Goal: Task Accomplishment & Management: Manage account settings

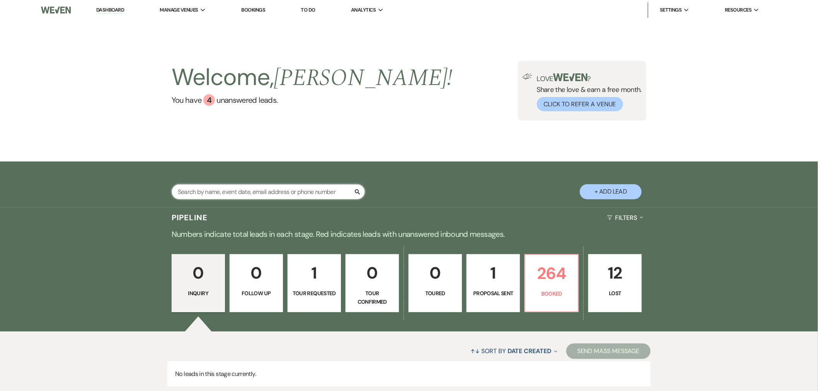
click at [288, 191] on input "text" at bounding box center [268, 191] width 193 height 15
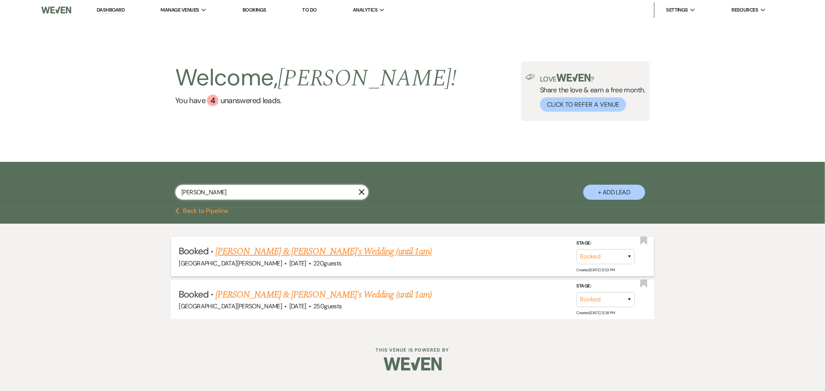
type input "[PERSON_NAME]"
click at [308, 256] on link "[PERSON_NAME] & [PERSON_NAME]'s Wedding (until 1am)" at bounding box center [323, 252] width 216 height 14
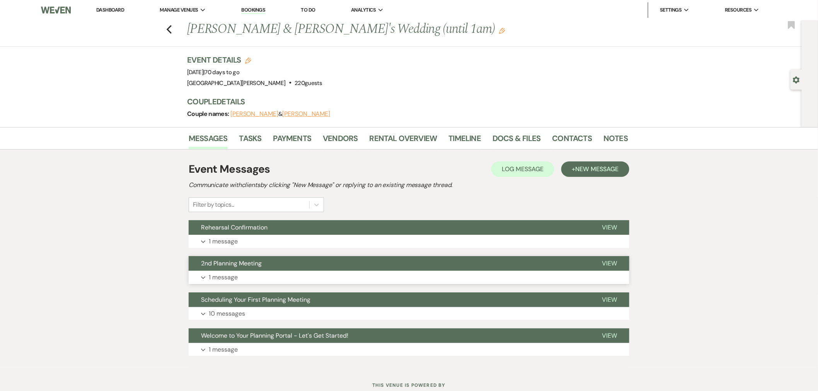
click at [449, 275] on button "Expand 1 message" at bounding box center [409, 277] width 441 height 13
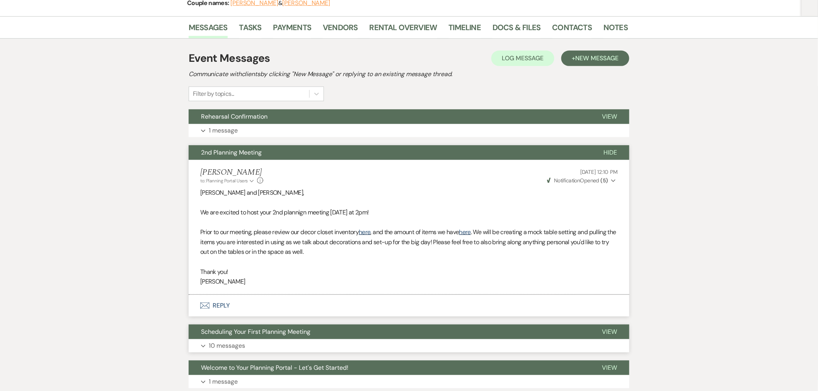
scroll to position [169, 0]
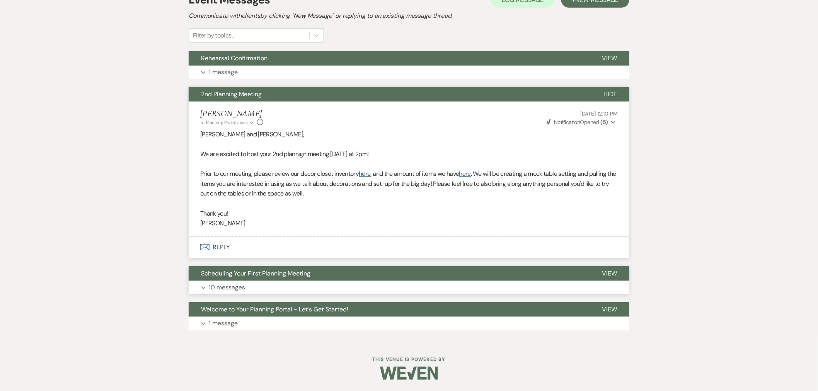
click at [393, 290] on button "Expand 10 messages" at bounding box center [409, 287] width 441 height 13
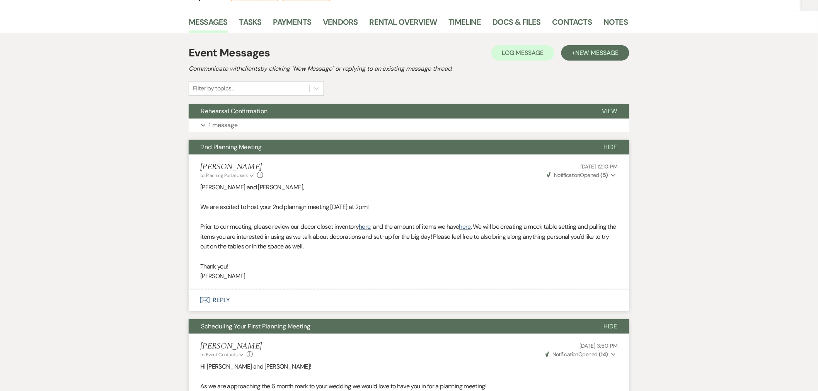
scroll to position [0, 0]
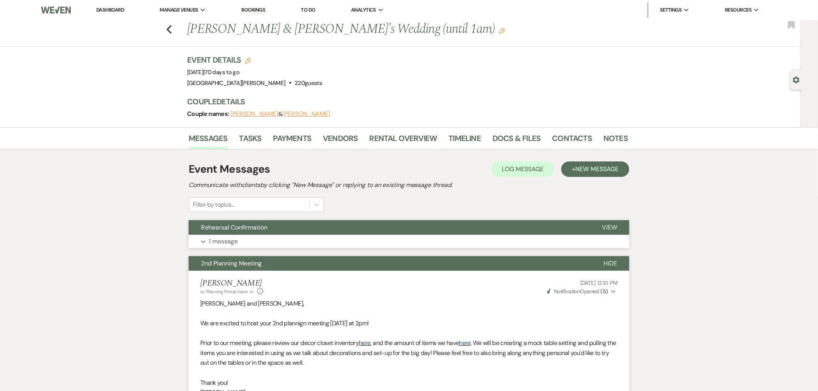
click at [342, 223] on button "Rehearsal Confirmation" at bounding box center [389, 227] width 401 height 15
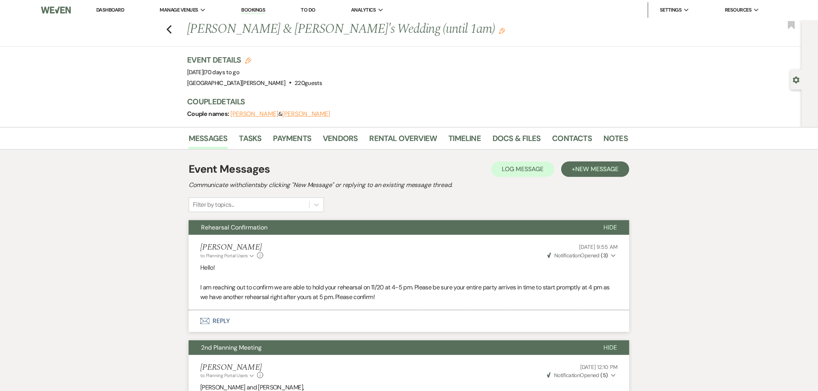
click at [411, 323] on button "Envelope Reply" at bounding box center [409, 321] width 441 height 22
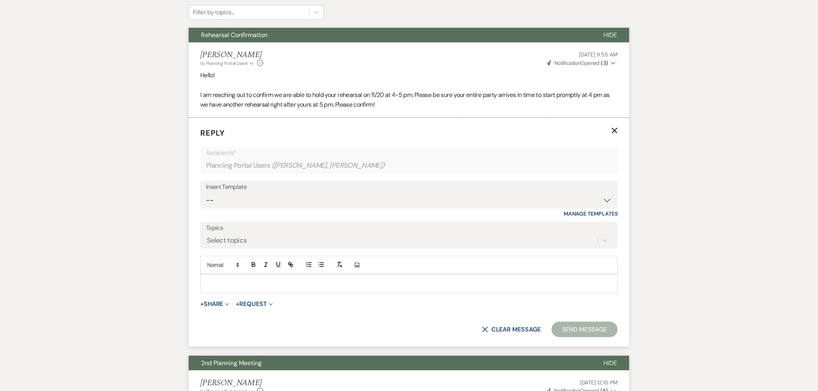
scroll to position [194, 0]
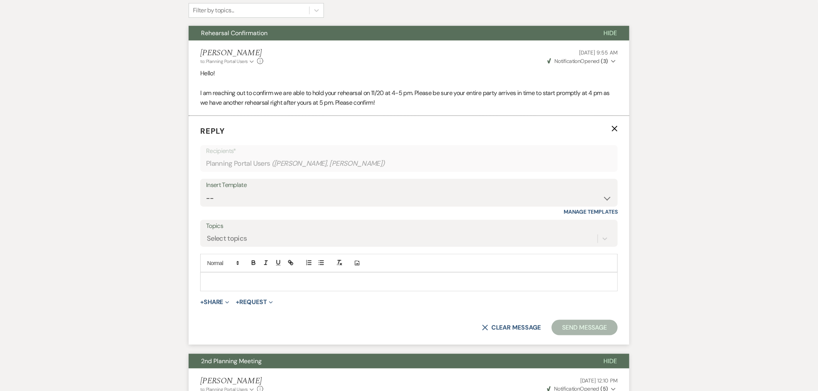
click at [419, 283] on p at bounding box center [408, 282] width 405 height 9
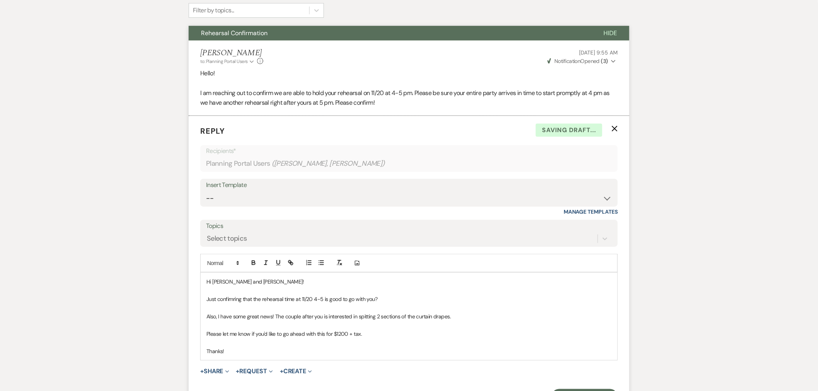
click at [237, 300] on p "Just confimring that the rehearsal time at 11/20 4-5 is good to go with you?" at bounding box center [408, 299] width 405 height 9
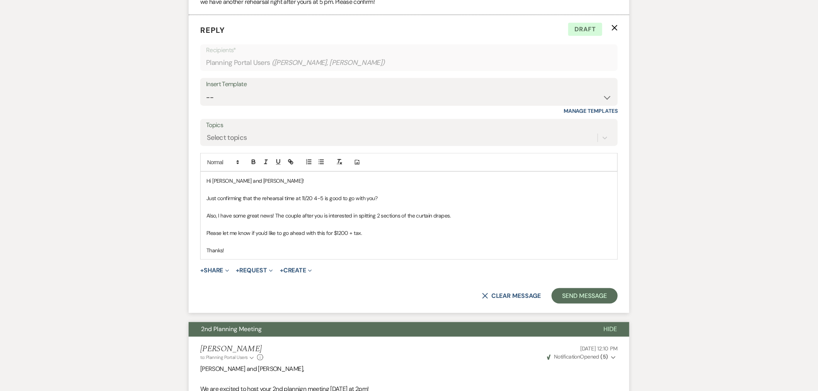
scroll to position [280, 0]
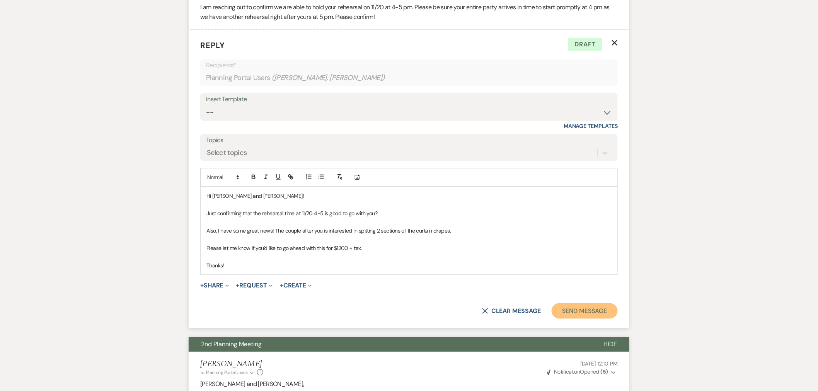
click at [596, 317] on button "Send Message" at bounding box center [585, 311] width 66 height 15
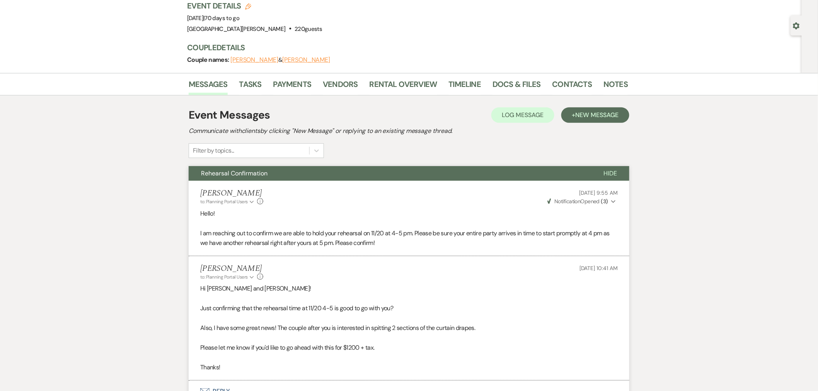
scroll to position [0, 0]
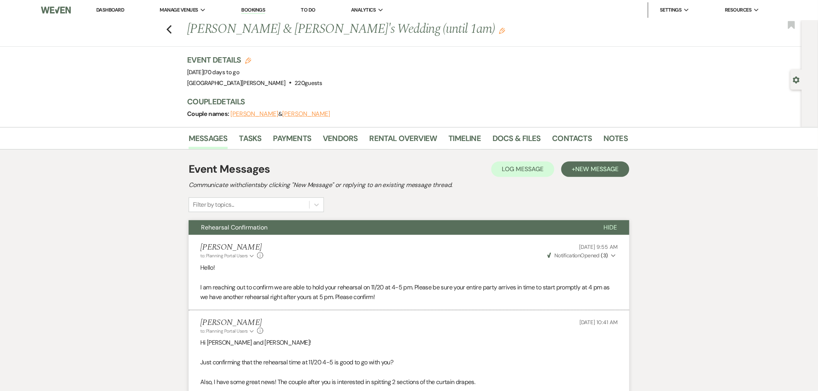
drag, startPoint x: 173, startPoint y: 25, endPoint x: 234, endPoint y: 42, distance: 62.9
click at [0, 0] on li "[GEOGRAPHIC_DATA][PERSON_NAME]" at bounding box center [0, 0] width 0 height 0
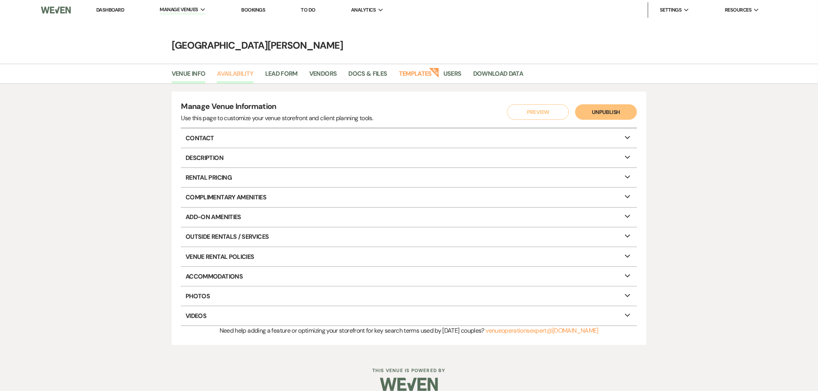
click at [238, 75] on link "Availability" at bounding box center [235, 76] width 36 height 15
select select "3"
select select "2026"
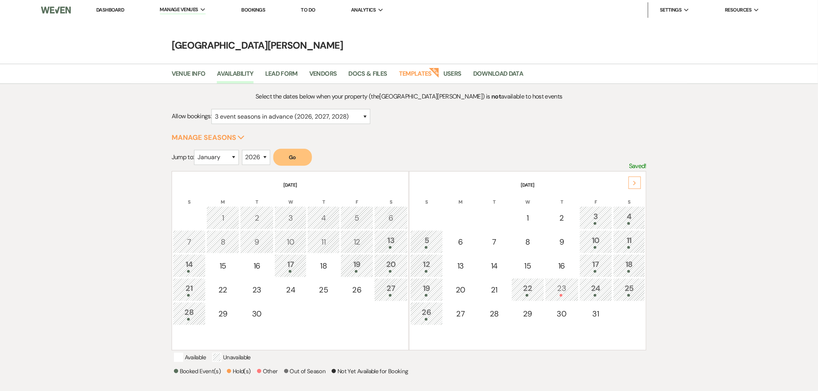
click at [637, 184] on div "Next" at bounding box center [635, 183] width 12 height 12
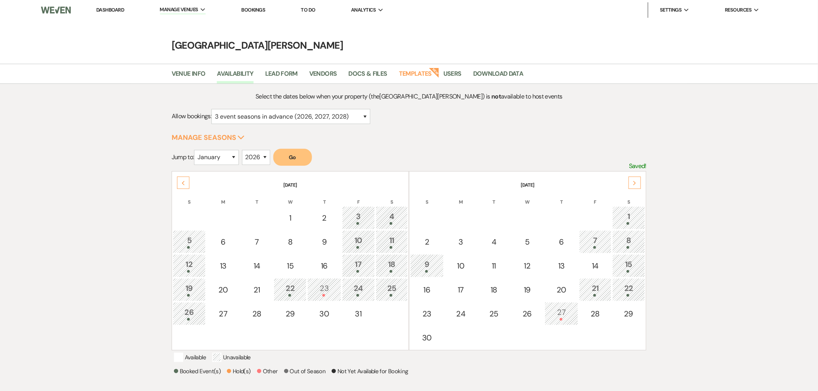
click at [118, 10] on link "Dashboard" at bounding box center [110, 10] width 28 height 7
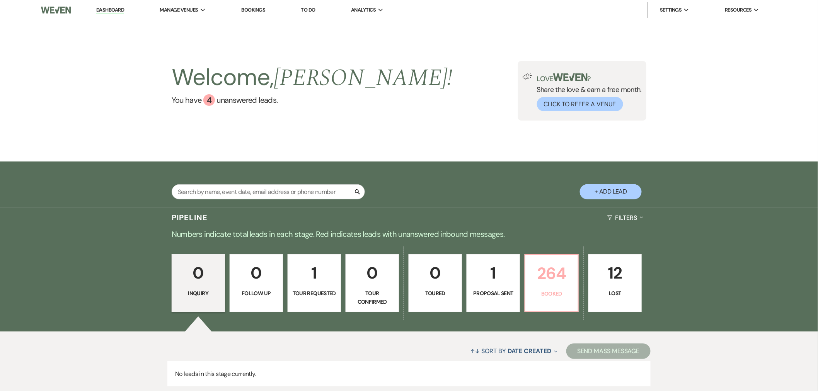
click at [561, 302] on link "264 Booked" at bounding box center [552, 283] width 54 height 58
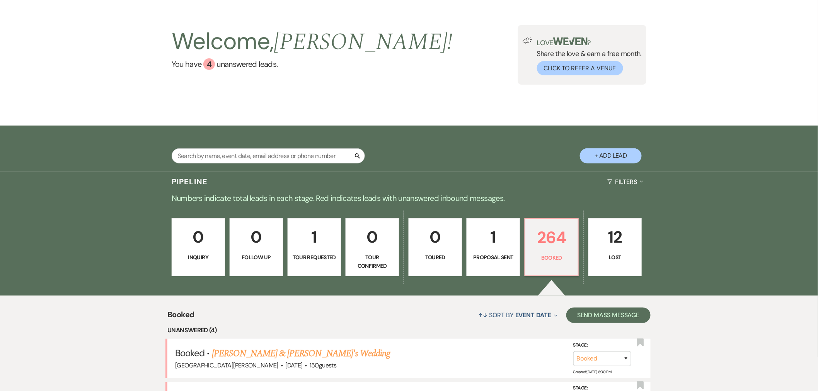
scroll to position [208, 0]
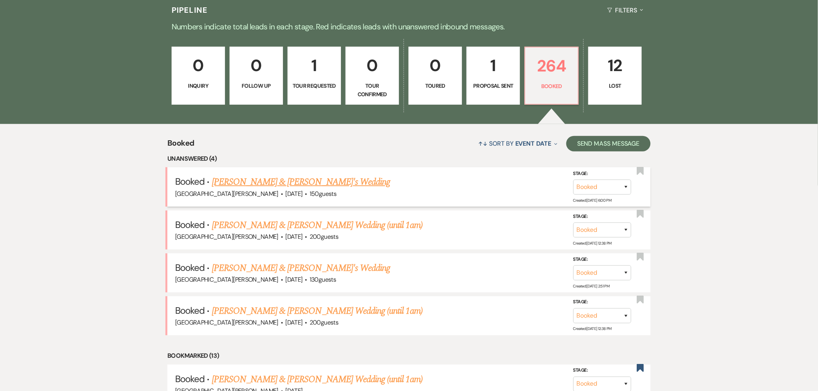
click at [331, 178] on link "Kailee Miller & Austen Pomerene's Wedding" at bounding box center [301, 182] width 179 height 14
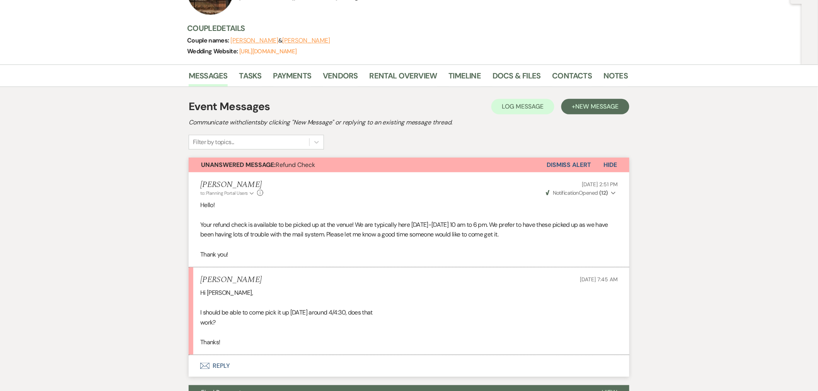
scroll to position [129, 0]
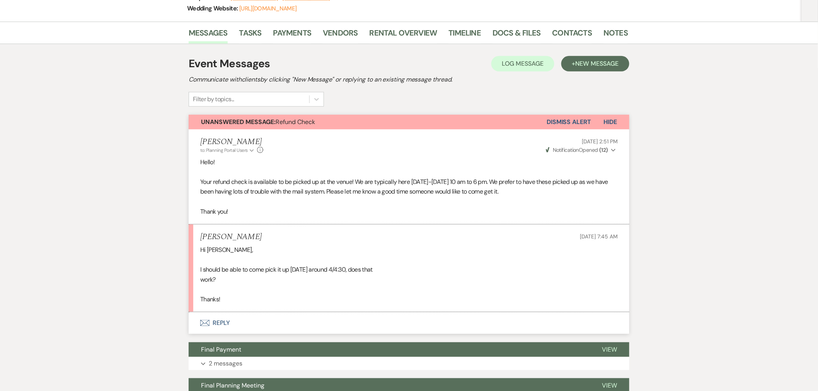
click at [275, 322] on button "Envelope Reply" at bounding box center [409, 323] width 441 height 22
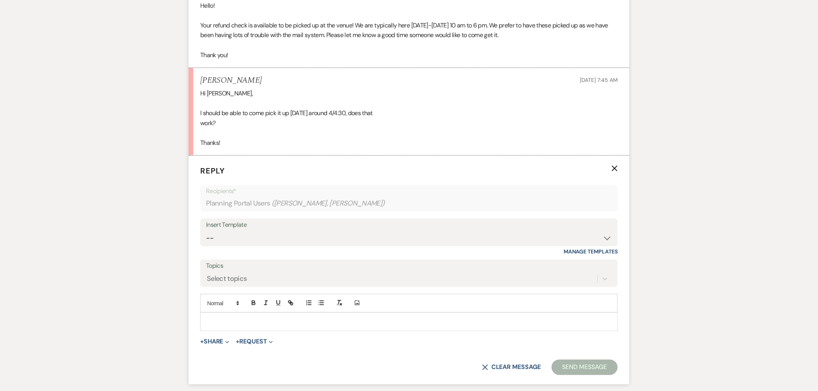
scroll to position [360, 0]
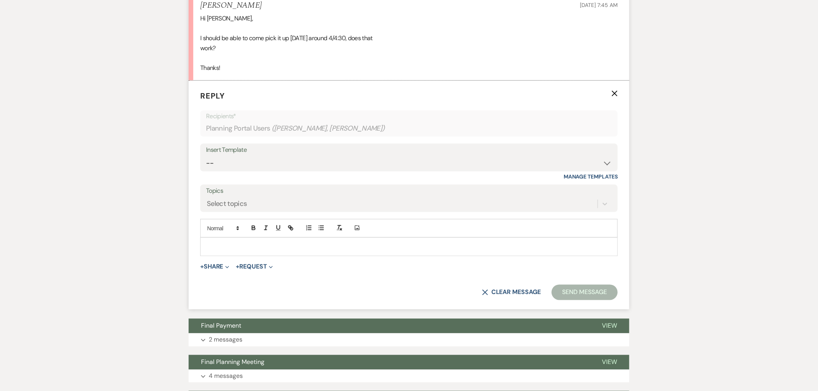
click at [296, 249] on p at bounding box center [408, 247] width 405 height 9
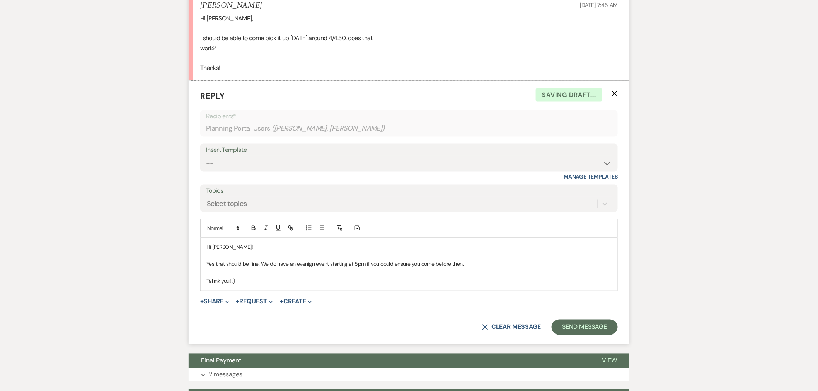
click at [214, 281] on p "Tahnk you! :)" at bounding box center [408, 281] width 405 height 9
click at [308, 267] on p "Yes that should be fine. We do have an evenign event starting at 5pm if you cou…" at bounding box center [408, 264] width 405 height 9
click at [278, 283] on p "Thank you! :)" at bounding box center [408, 281] width 405 height 9
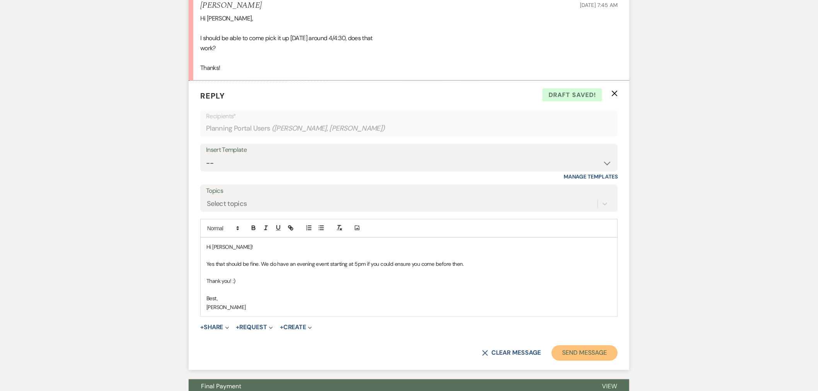
click at [561, 350] on button "Send Message" at bounding box center [585, 353] width 66 height 15
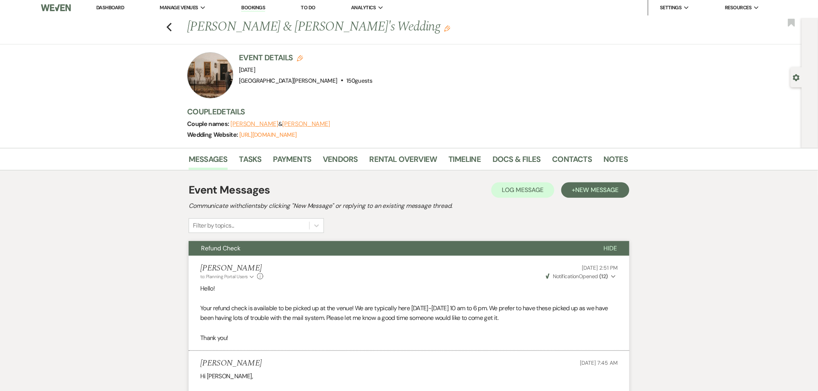
scroll to position [0, 0]
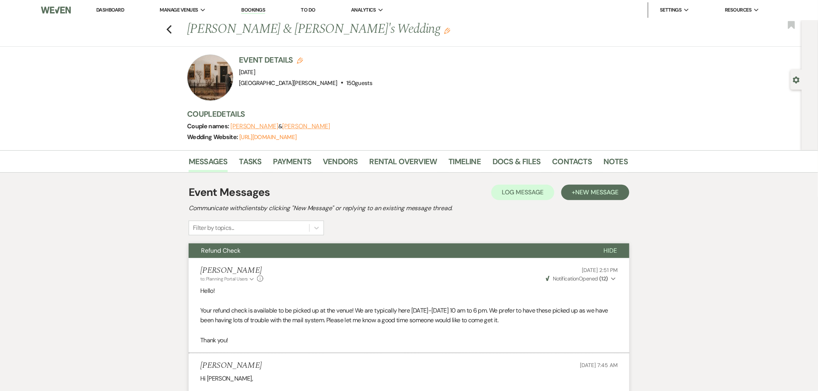
click at [118, 9] on link "Dashboard" at bounding box center [110, 10] width 28 height 7
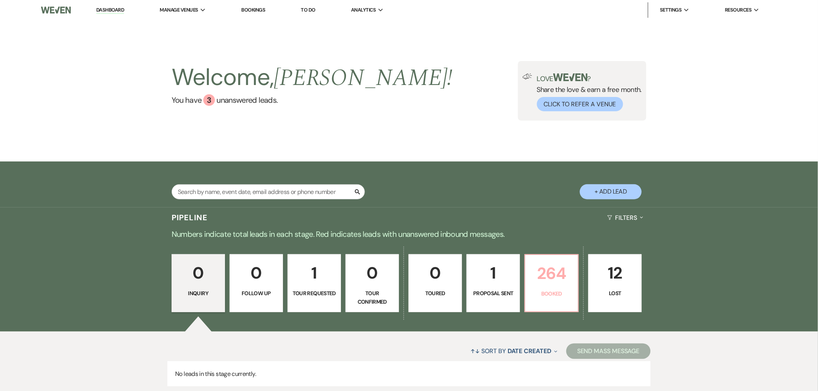
click at [552, 269] on p "264" at bounding box center [551, 274] width 43 height 26
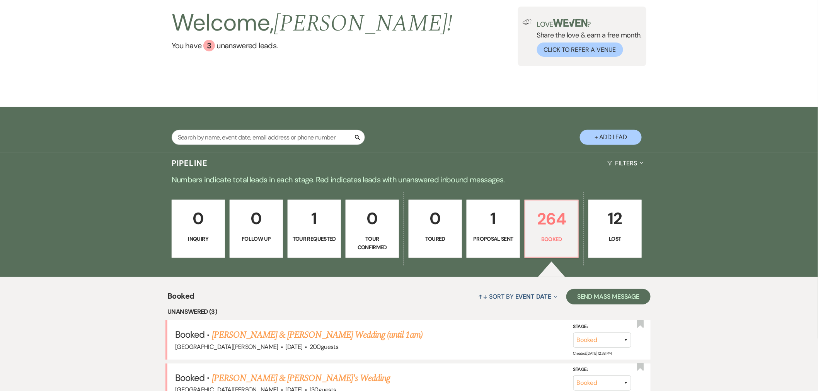
scroll to position [183, 0]
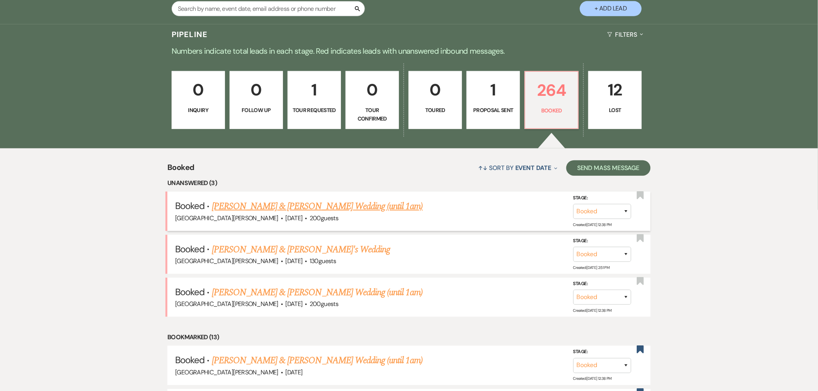
click at [361, 205] on link "Kayelee Carman & Poteet's Wedding (until 1am)" at bounding box center [317, 207] width 211 height 14
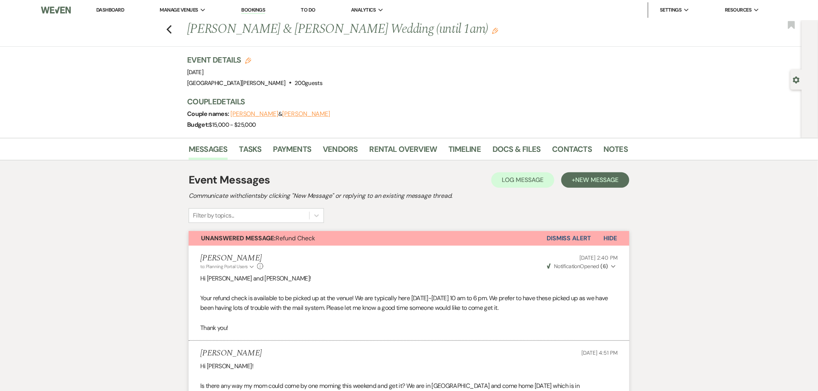
click at [573, 239] on button "Dismiss Alert" at bounding box center [569, 238] width 44 height 15
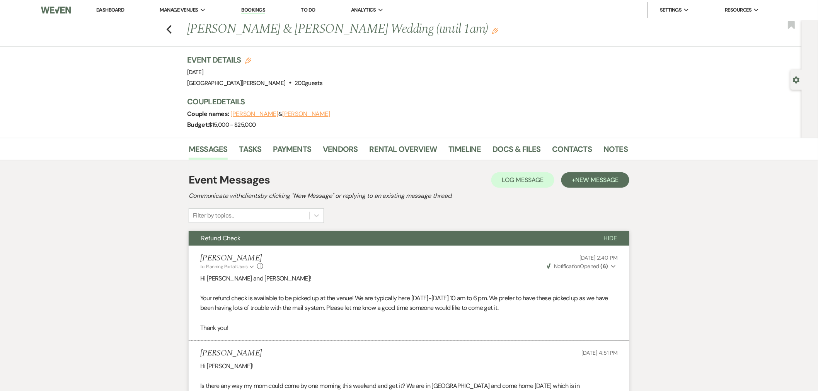
click at [105, 8] on link "Dashboard" at bounding box center [110, 10] width 28 height 7
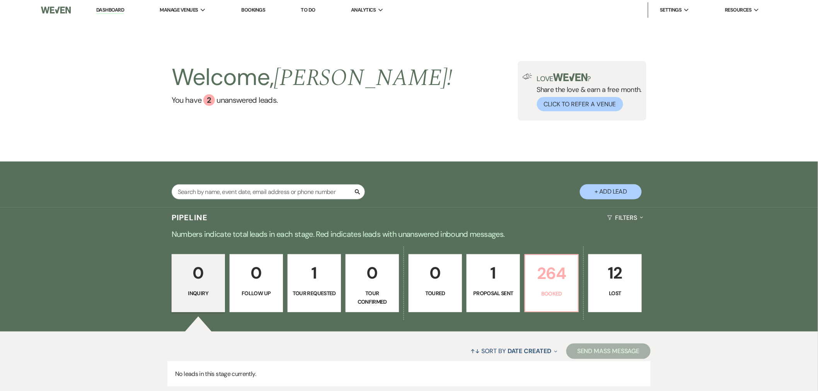
click at [540, 276] on p "264" at bounding box center [551, 274] width 43 height 26
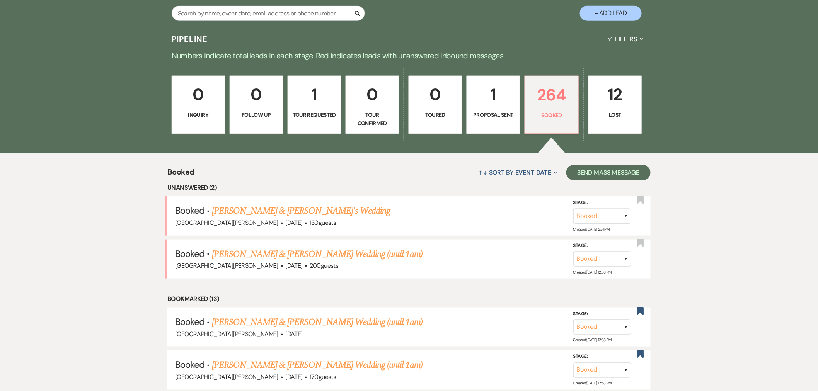
scroll to position [183, 0]
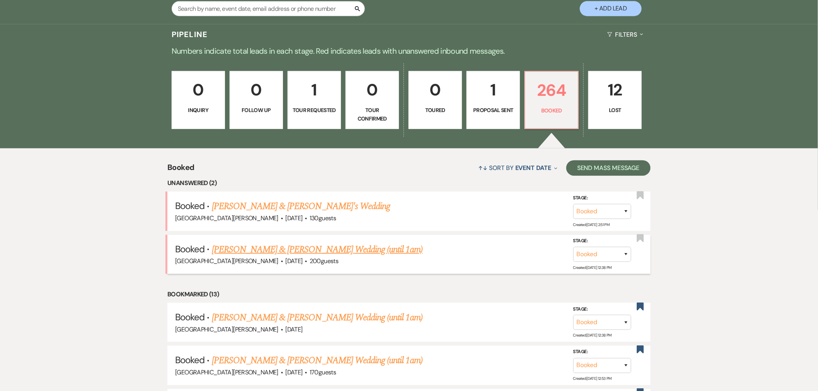
click at [291, 249] on link "Sarah Krizner & Spivey's Wedding (until 1am)" at bounding box center [317, 250] width 211 height 14
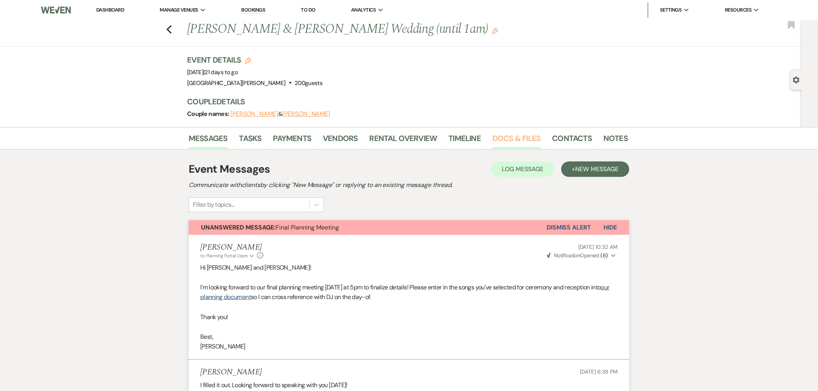
click at [524, 139] on link "Docs & Files" at bounding box center [517, 140] width 48 height 17
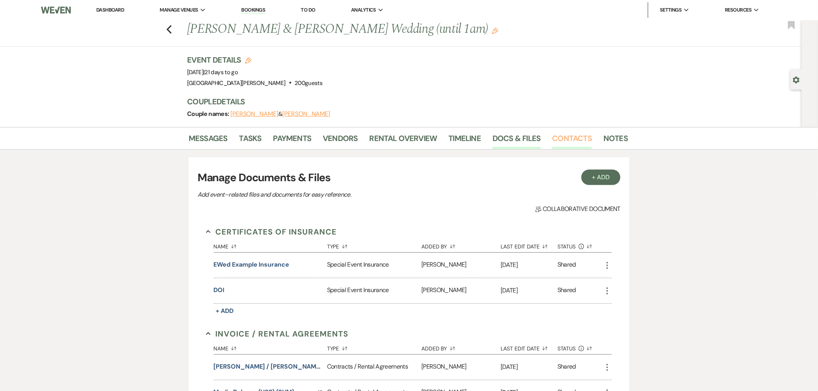
click at [556, 138] on link "Contacts" at bounding box center [572, 140] width 40 height 17
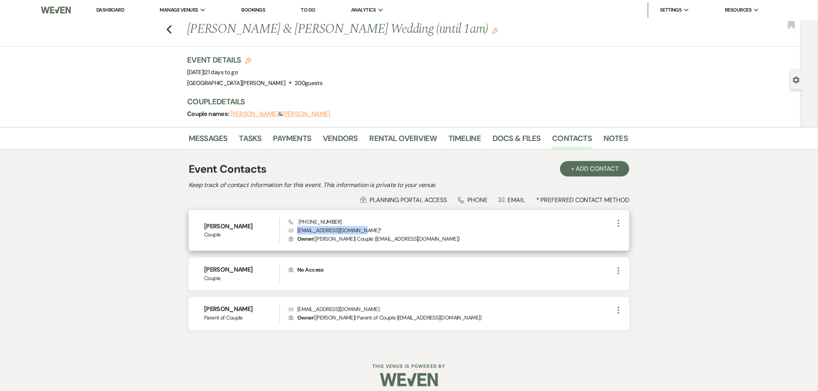
drag, startPoint x: 359, startPoint y: 231, endPoint x: 296, endPoint y: 231, distance: 63.0
click at [296, 231] on p "Envelope kriznersarah35@gmail.com *" at bounding box center [451, 230] width 325 height 9
copy p "kriznersarah35@gmail.com"
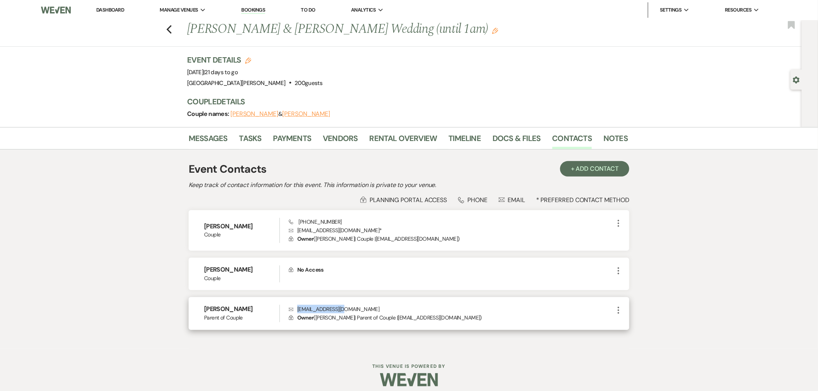
drag, startPoint x: 349, startPoint y: 310, endPoint x: 298, endPoint y: 311, distance: 51.0
click at [298, 311] on p "Envelope krizfam@yahoo.com" at bounding box center [451, 309] width 325 height 9
copy p "krizfam@yahoo.com"
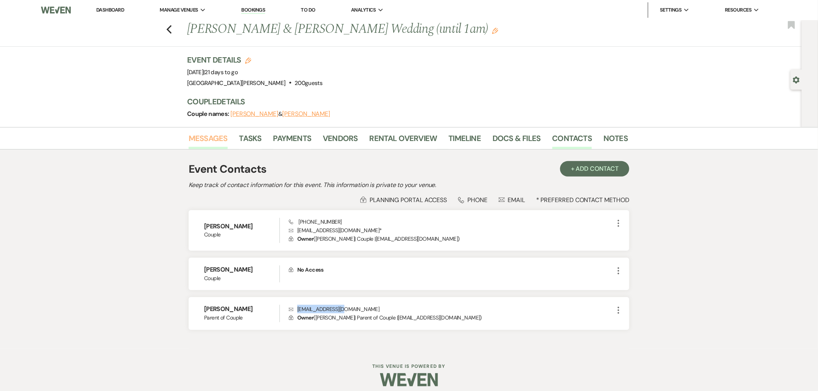
drag, startPoint x: 218, startPoint y: 145, endPoint x: 222, endPoint y: 146, distance: 4.3
click at [218, 145] on link "Messages" at bounding box center [208, 140] width 39 height 17
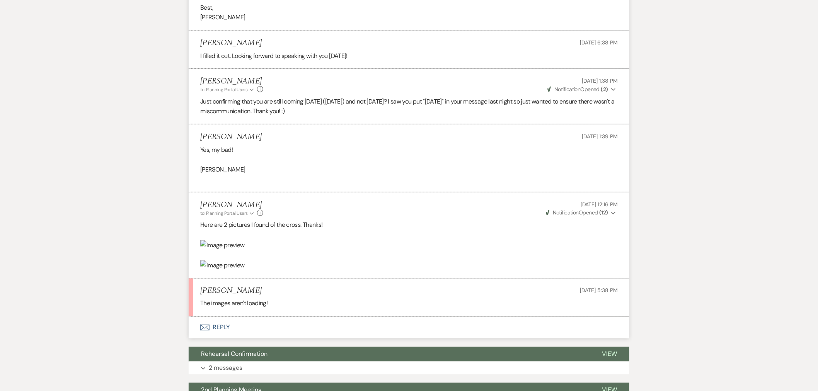
scroll to position [86, 0]
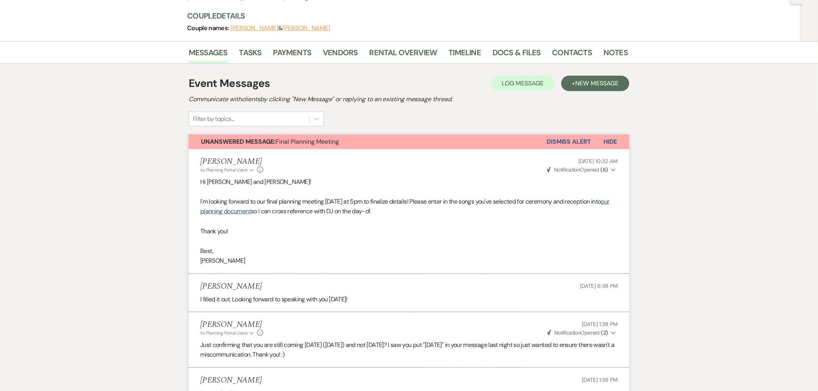
click at [584, 140] on button "Dismiss Alert" at bounding box center [569, 142] width 44 height 15
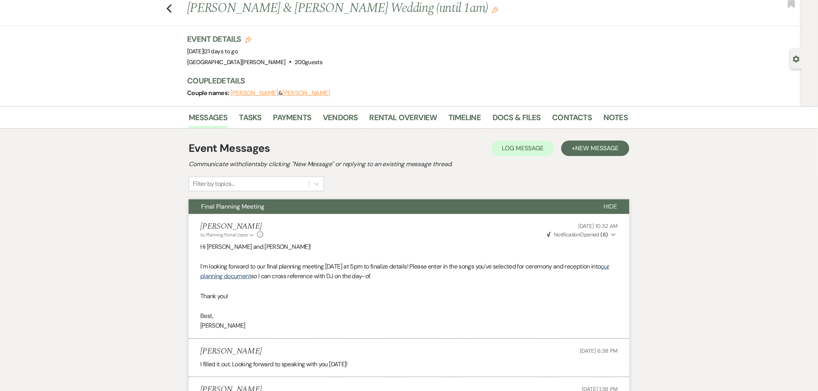
scroll to position [0, 0]
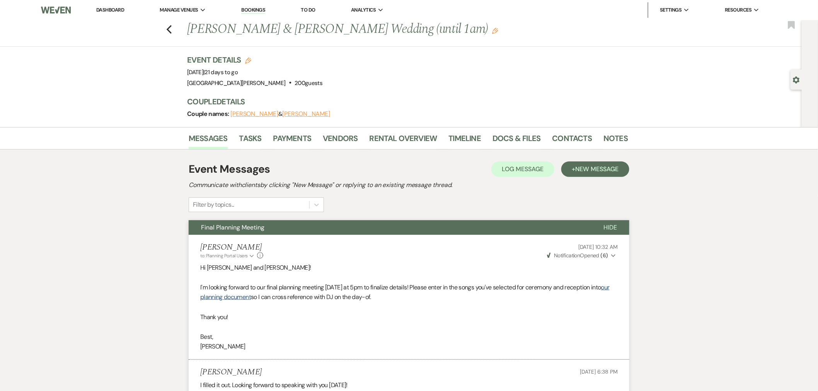
click at [107, 9] on link "Dashboard" at bounding box center [110, 10] width 28 height 7
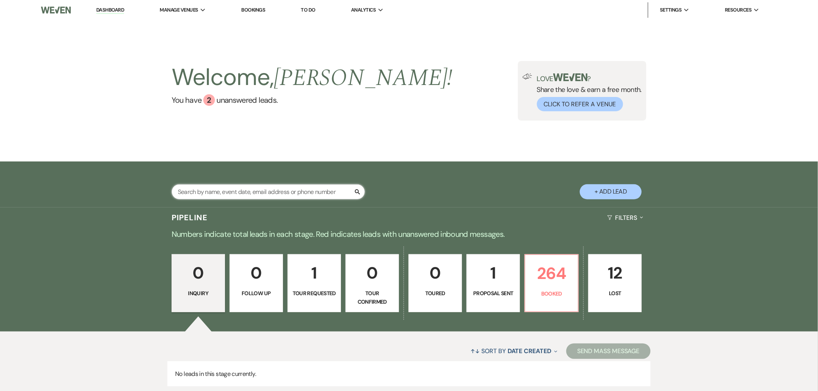
click at [257, 194] on input "text" at bounding box center [268, 191] width 193 height 15
type input "rose"
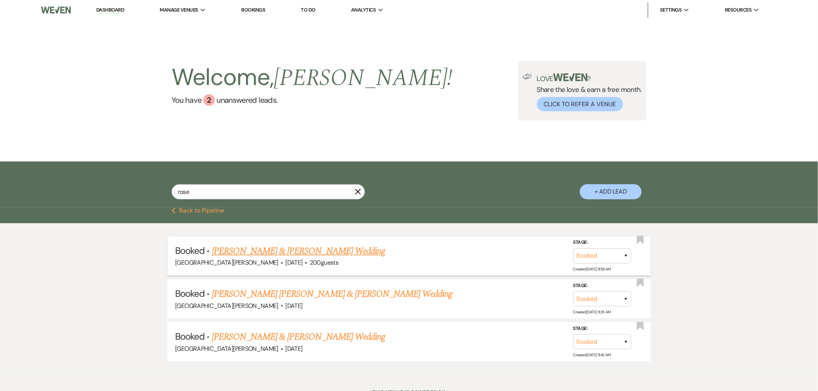
click at [273, 247] on link "Daniel Sewak & Eryn Rose's Wedding" at bounding box center [298, 251] width 173 height 14
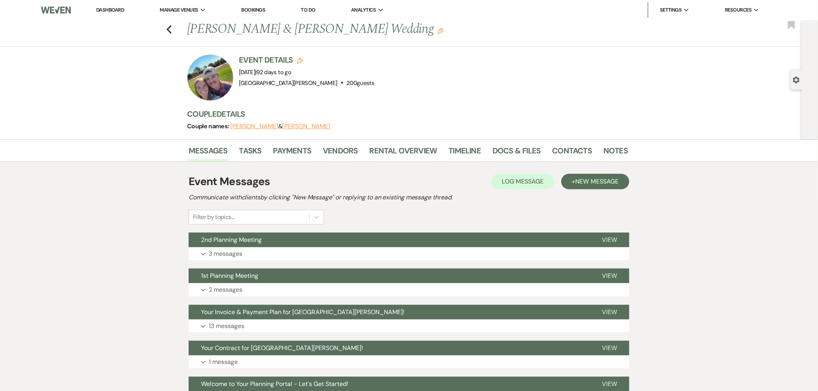
click at [284, 253] on button "Expand 3 messages" at bounding box center [409, 253] width 441 height 13
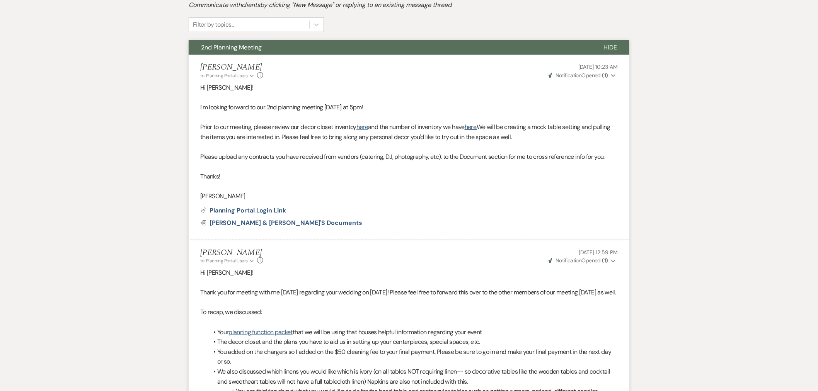
scroll to position [43, 0]
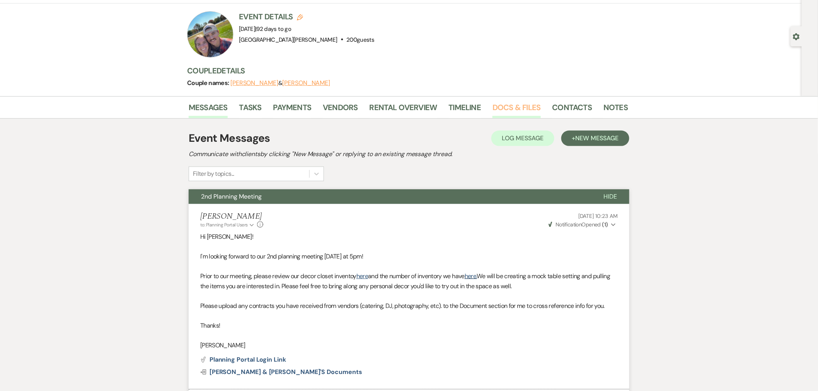
click at [522, 112] on link "Docs & Files" at bounding box center [517, 109] width 48 height 17
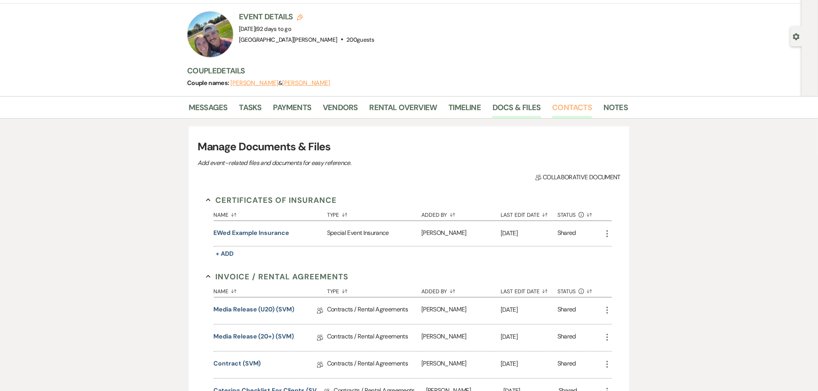
click at [562, 103] on link "Contacts" at bounding box center [572, 109] width 40 height 17
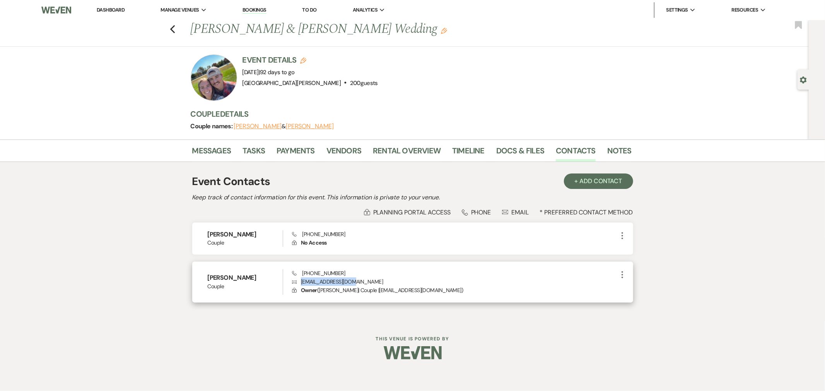
drag, startPoint x: 363, startPoint y: 283, endPoint x: 300, endPoint y: 285, distance: 63.9
click at [300, 285] on p "Envelope rose_eryn@yahoo.com" at bounding box center [454, 282] width 325 height 9
copy p "rose_eryn@yahoo.com"
click at [120, 10] on link "Dashboard" at bounding box center [111, 10] width 28 height 7
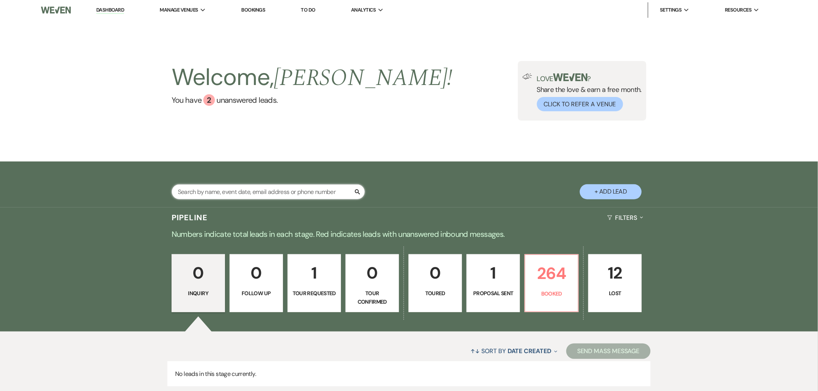
click at [244, 191] on input "text" at bounding box center [268, 191] width 193 height 15
type input "patel"
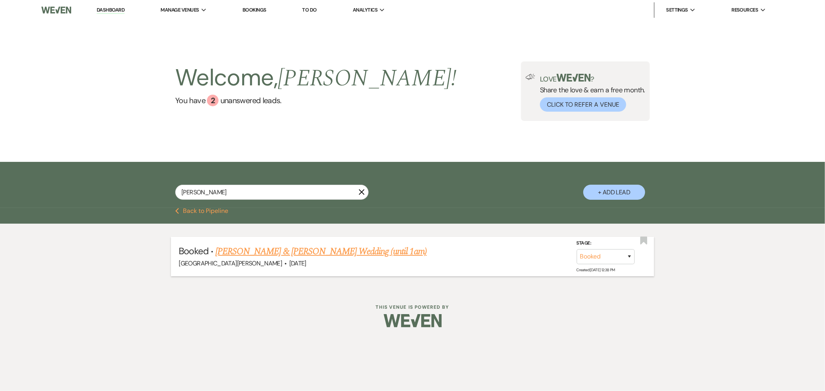
click at [295, 253] on link "Vaama Patel & Kishley Bhalla's Wedding (until 1am)" at bounding box center [320, 252] width 211 height 14
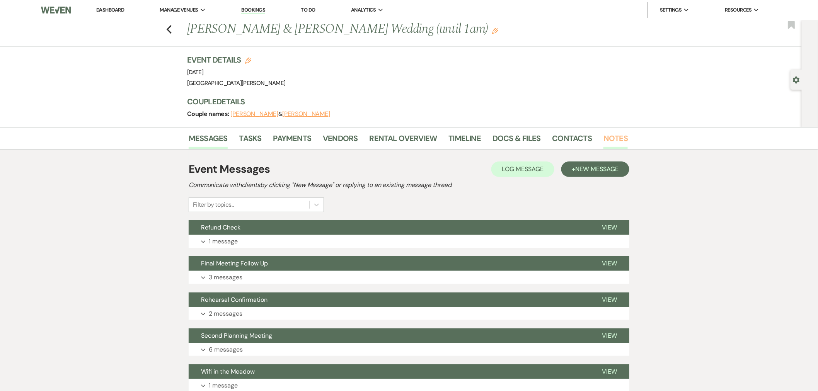
click at [610, 141] on link "Notes" at bounding box center [616, 140] width 24 height 17
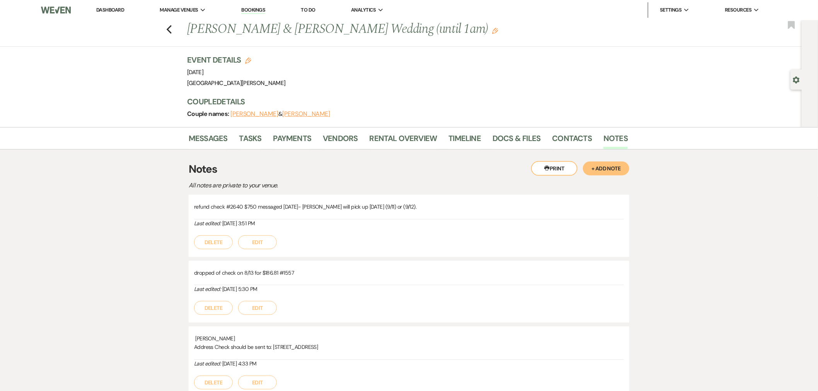
click at [396, 183] on p "All notes are private to your venue." at bounding box center [324, 186] width 271 height 10
click at [246, 245] on button "Edit" at bounding box center [257, 242] width 39 height 14
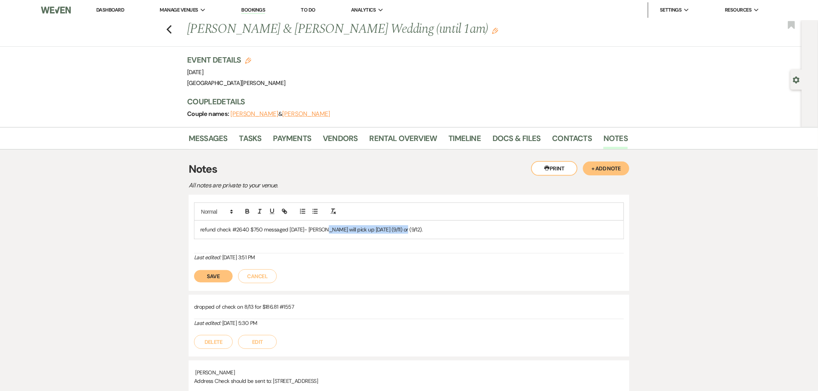
drag, startPoint x: 404, startPoint y: 232, endPoint x: 321, endPoint y: 233, distance: 83.5
click at [321, 233] on p "refund check #2640 $750 messaged 9/11/25- Jalpa will pick up today (9/11) or (9…" at bounding box center [409, 229] width 418 height 9
click at [336, 233] on p "refund check #2640 $750 messaged 9/11/25- Jalpa will pick up today (9/11) or (9…" at bounding box center [409, 229] width 418 height 9
drag, startPoint x: 383, startPoint y: 230, endPoint x: 321, endPoint y: 231, distance: 62.3
click at [321, 231] on p "refund check #2640 $750 messaged 9/11/25- Jalpa will pick up today (9/11) or (9…" at bounding box center [409, 229] width 418 height 9
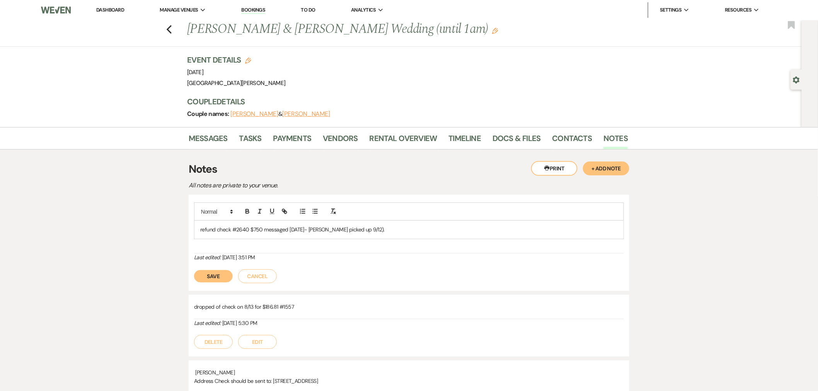
click at [361, 231] on p "refund check #2640 $750 messaged 9/11/25- Jalpa picked up 9/12)." at bounding box center [409, 229] width 418 height 9
click at [223, 276] on button "Save" at bounding box center [213, 276] width 39 height 12
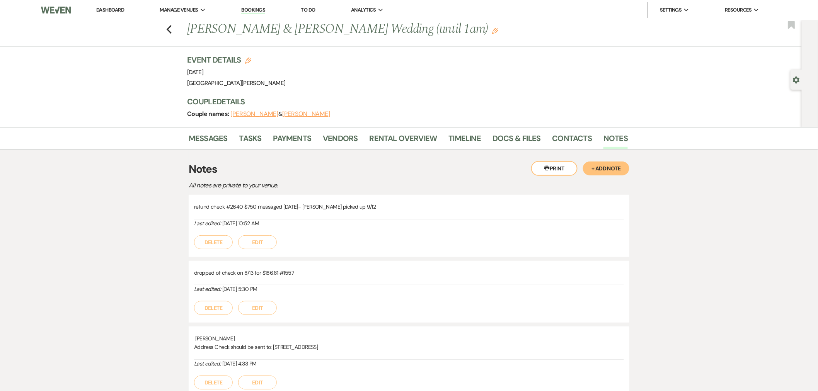
click at [99, 10] on link "Dashboard" at bounding box center [110, 10] width 28 height 7
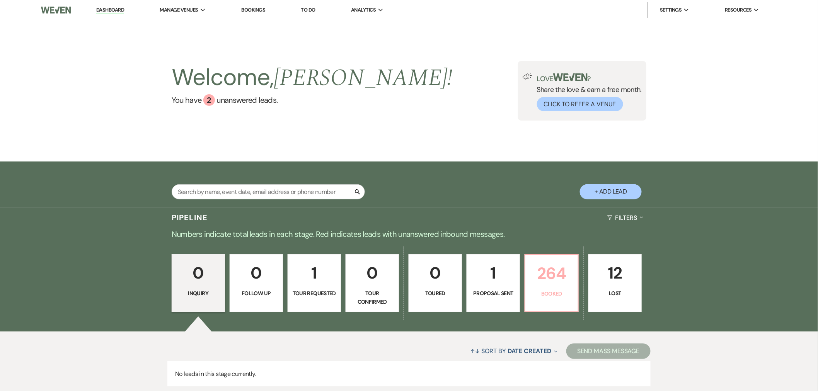
click at [550, 264] on p "264" at bounding box center [551, 274] width 43 height 26
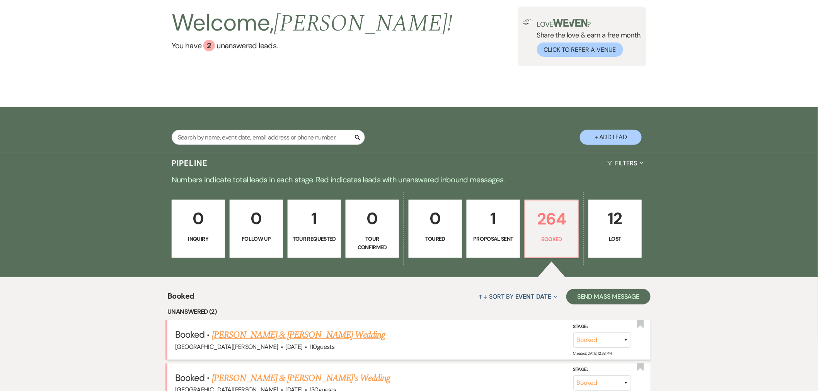
scroll to position [183, 0]
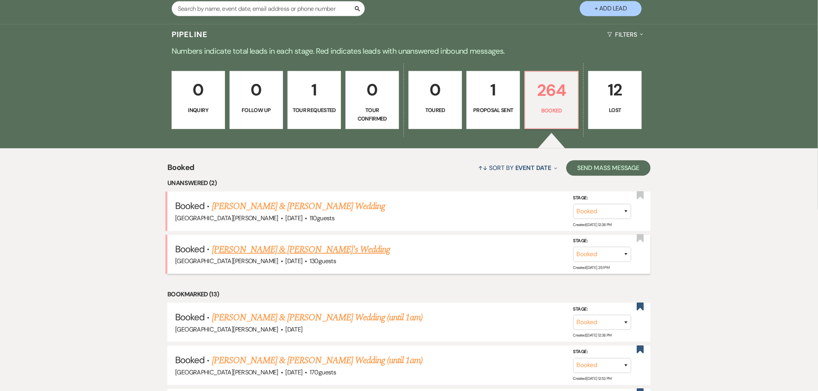
click at [317, 246] on link "Anna Newton & Jackson Lark's Wedding" at bounding box center [301, 250] width 179 height 14
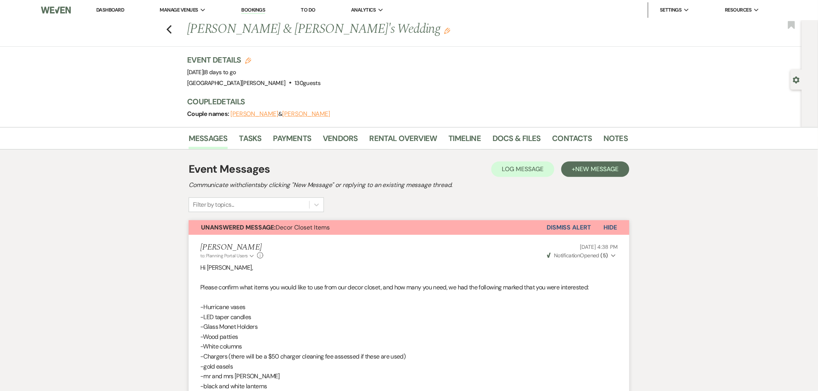
click at [110, 7] on link "Dashboard" at bounding box center [110, 10] width 28 height 7
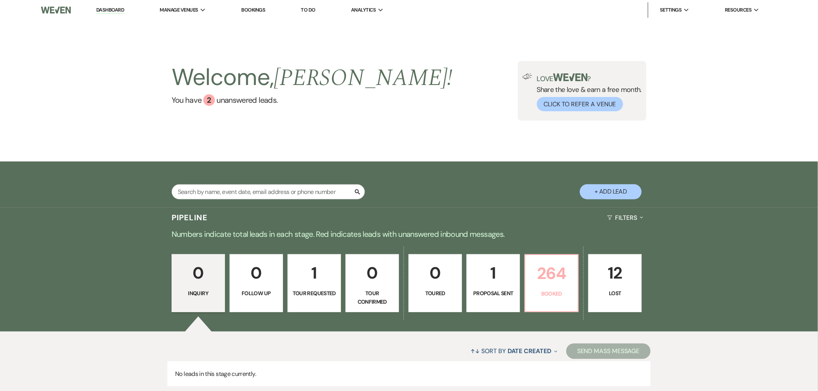
click at [559, 279] on p "264" at bounding box center [551, 274] width 43 height 26
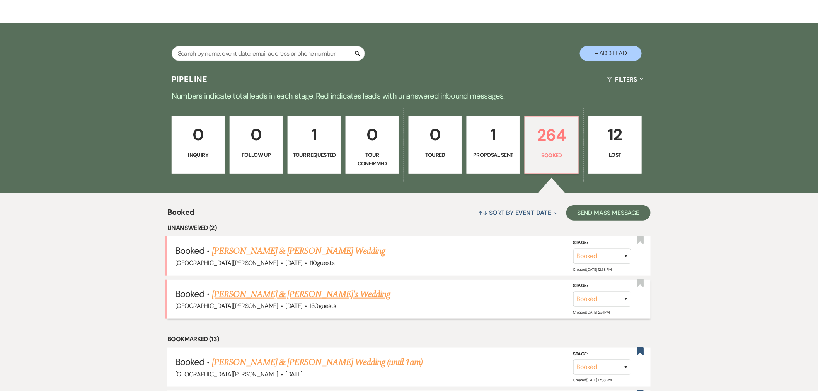
scroll to position [140, 0]
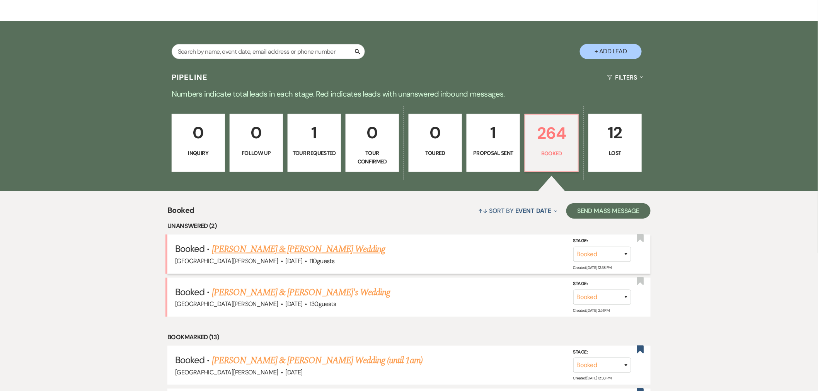
click at [305, 249] on link "Rachel Autio & Evan Bayles's Wedding" at bounding box center [298, 249] width 173 height 14
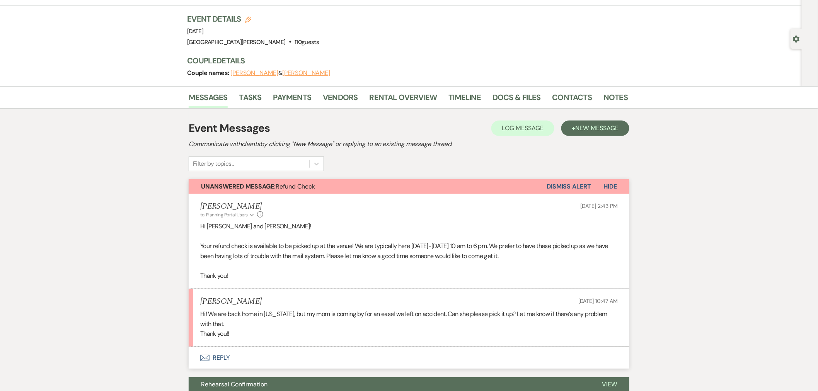
scroll to position [86, 0]
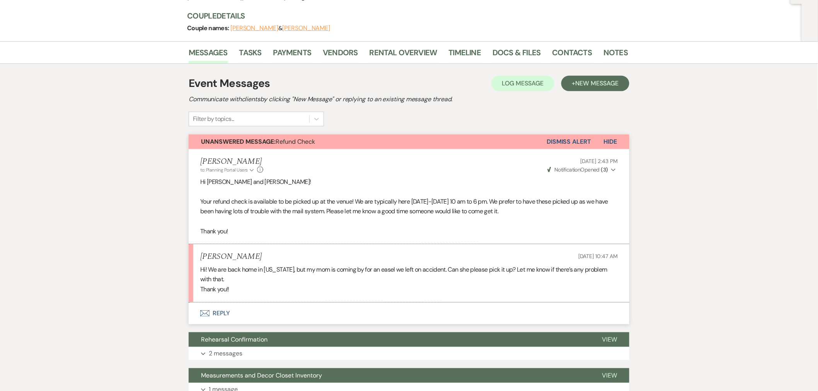
click at [285, 316] on button "Envelope Reply" at bounding box center [409, 314] width 441 height 22
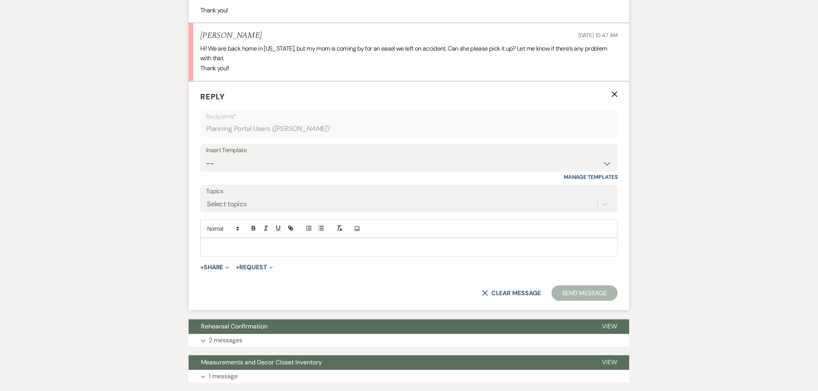
scroll to position [307, 0]
click at [303, 246] on p at bounding box center [408, 247] width 405 height 9
click at [608, 295] on button "Send Message" at bounding box center [585, 292] width 66 height 15
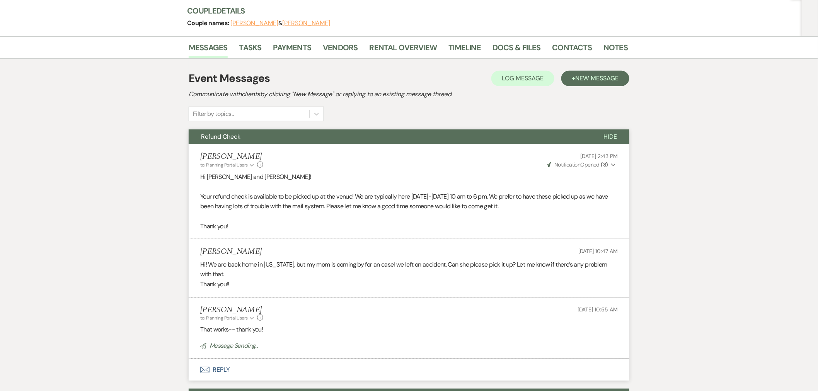
scroll to position [0, 0]
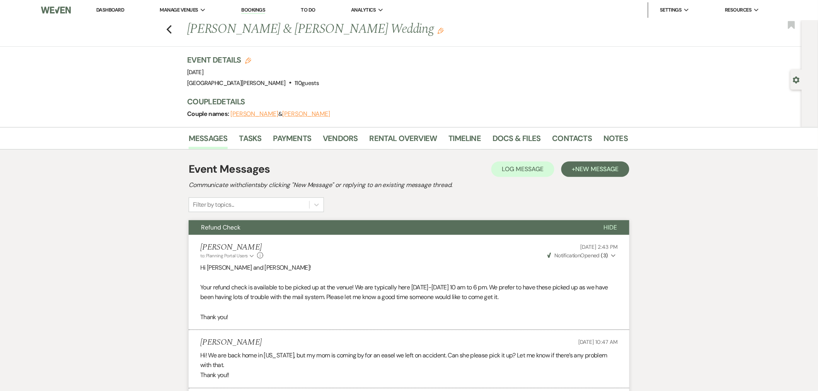
click at [105, 10] on link "Dashboard" at bounding box center [110, 10] width 28 height 7
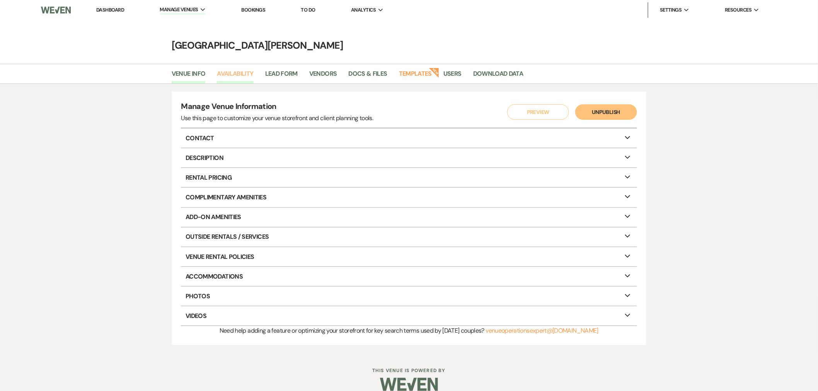
click at [240, 79] on link "Availability" at bounding box center [235, 76] width 36 height 15
select select "3"
select select "2026"
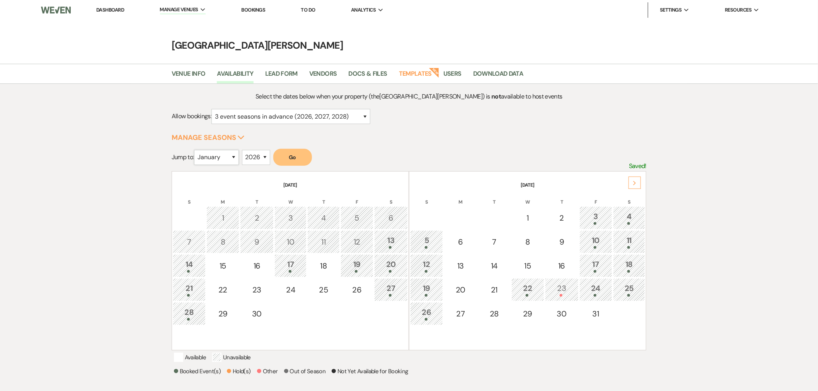
click at [227, 160] on select "January February March April May June July August September October November De…" at bounding box center [216, 157] width 45 height 15
select select "9"
click at [196, 150] on select "January February March April May June July August September October November De…" at bounding box center [216, 157] width 45 height 15
click at [291, 156] on button "Go" at bounding box center [292, 157] width 39 height 17
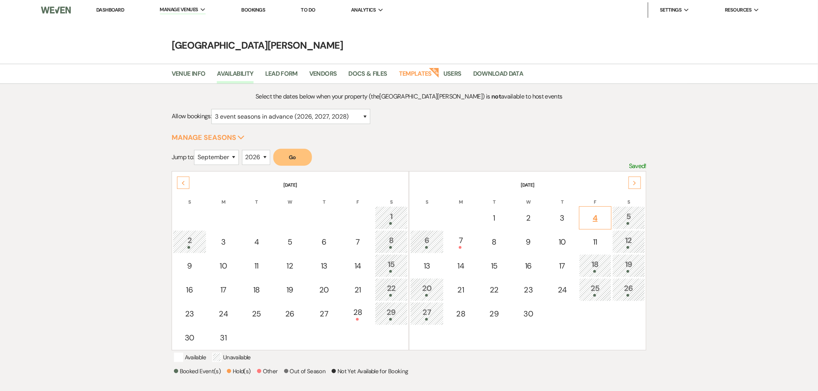
scroll to position [86, 0]
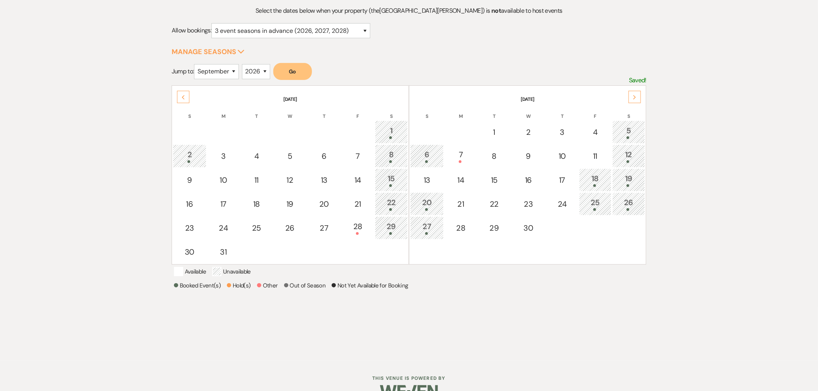
click at [633, 101] on div "Next" at bounding box center [635, 97] width 12 height 12
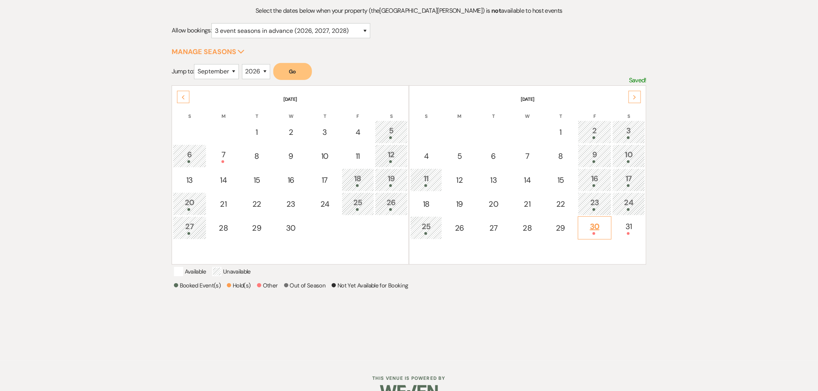
click at [589, 235] on td "30" at bounding box center [595, 228] width 34 height 23
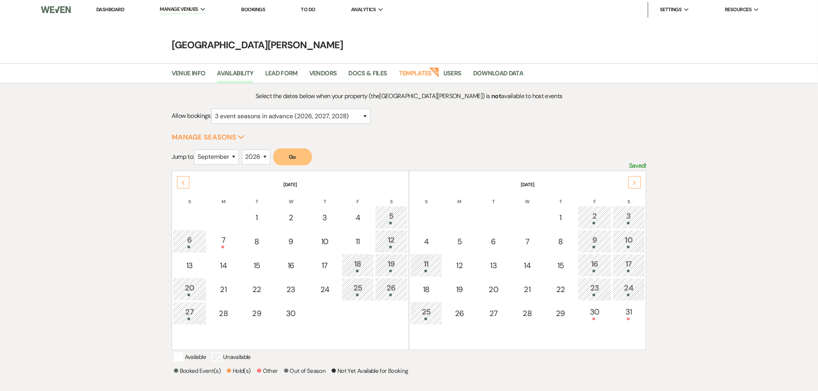
scroll to position [0, 0]
